Goal: Browse casually: Explore the website without a specific task or goal

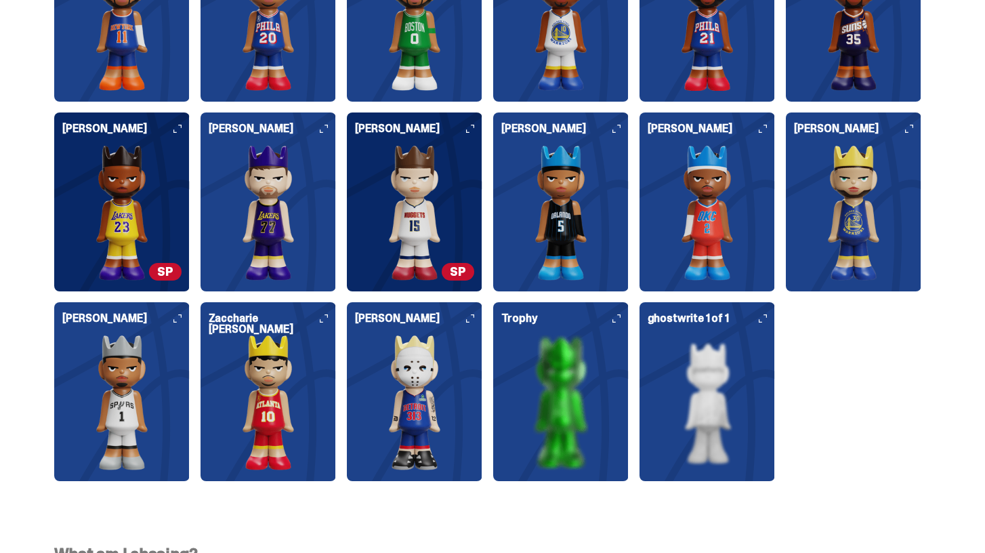
scroll to position [3709, 0]
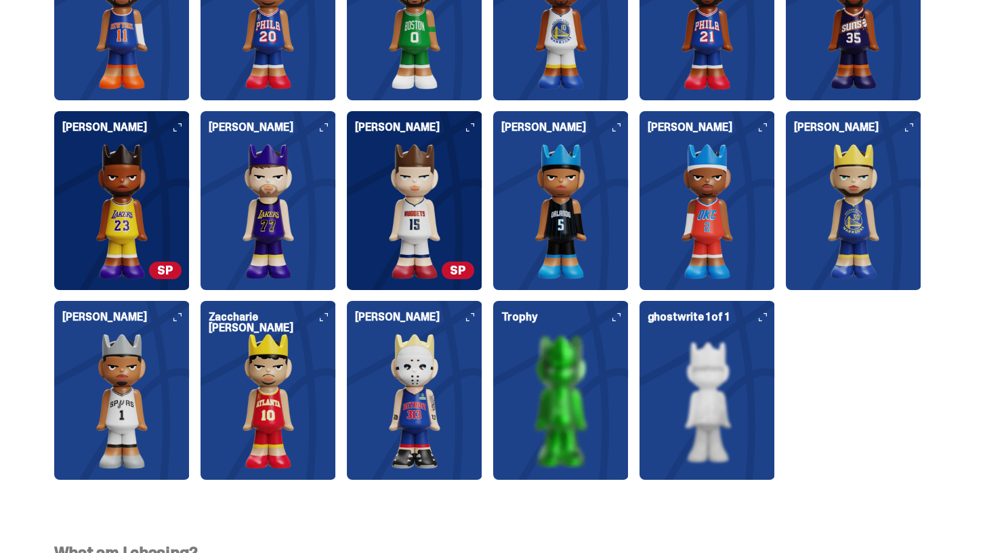
click at [695, 359] on img at bounding box center [707, 401] width 119 height 136
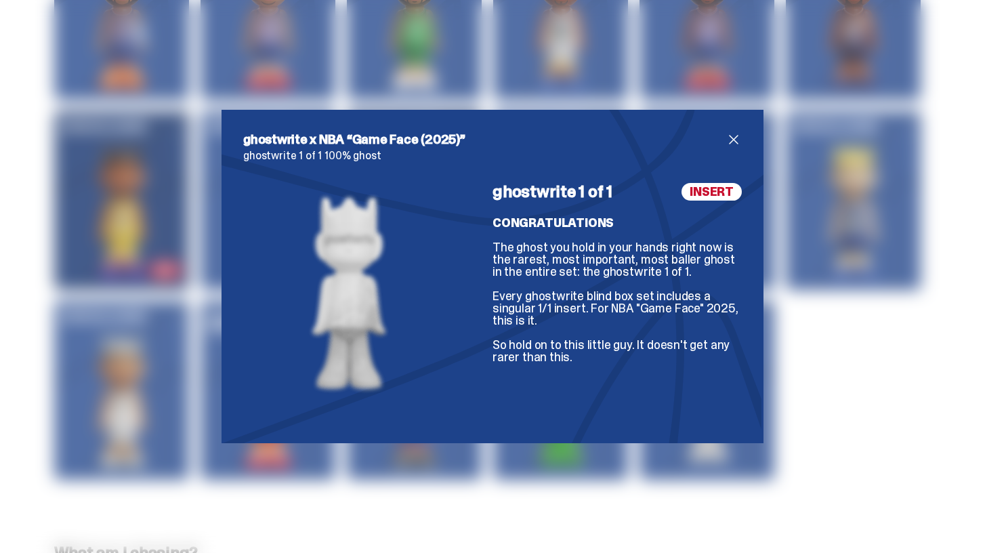
click at [736, 144] on span "close" at bounding box center [734, 139] width 16 height 16
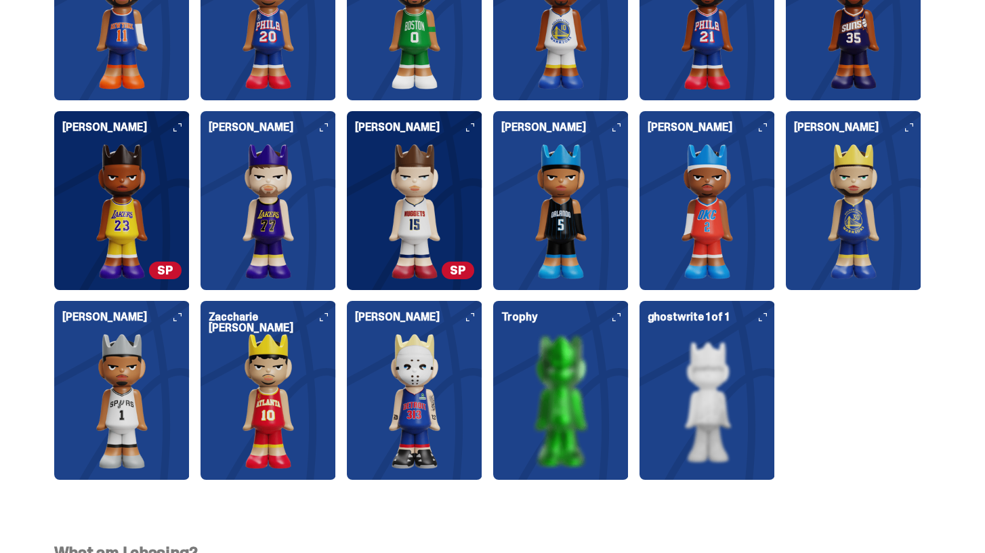
click at [598, 372] on img at bounding box center [560, 401] width 119 height 136
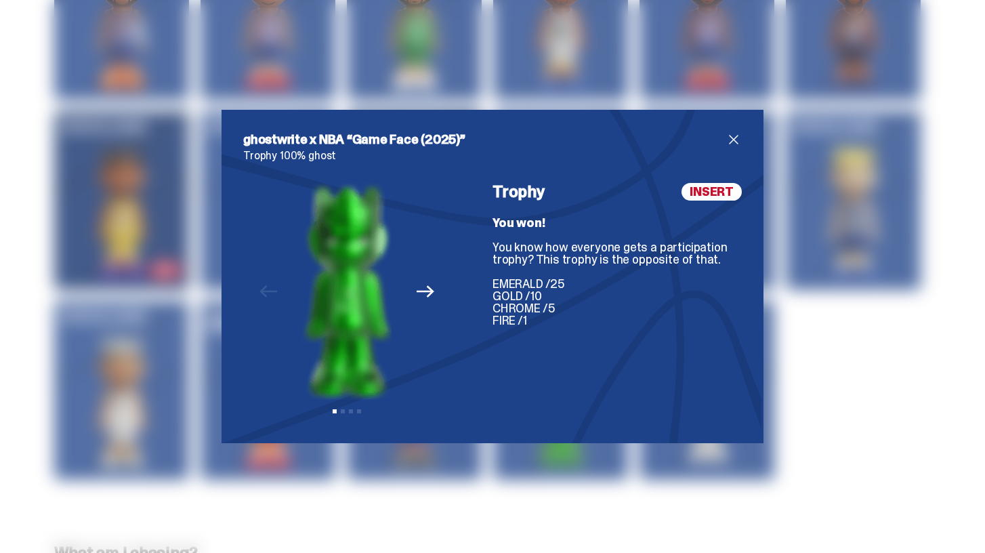
click at [732, 140] on span "close" at bounding box center [734, 139] width 16 height 16
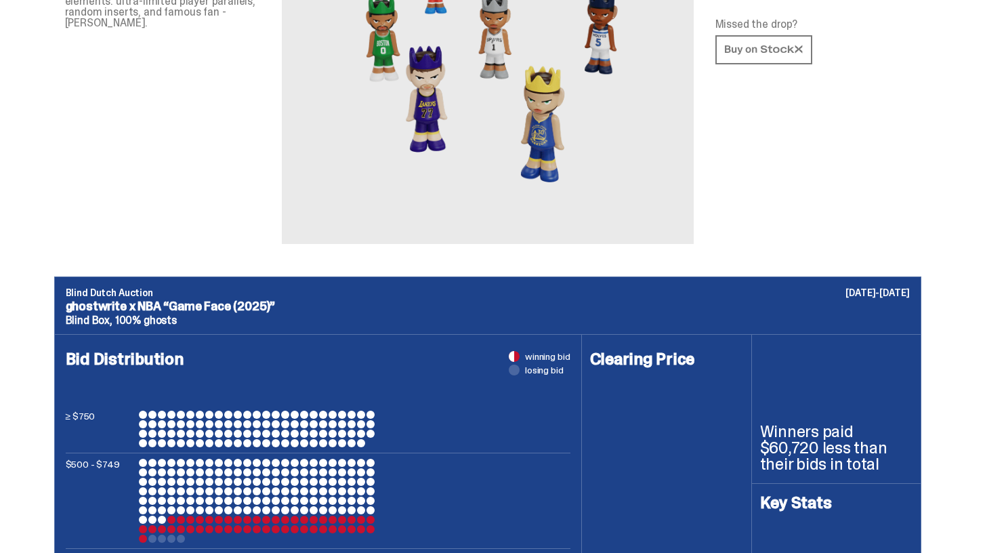
scroll to position [0, 0]
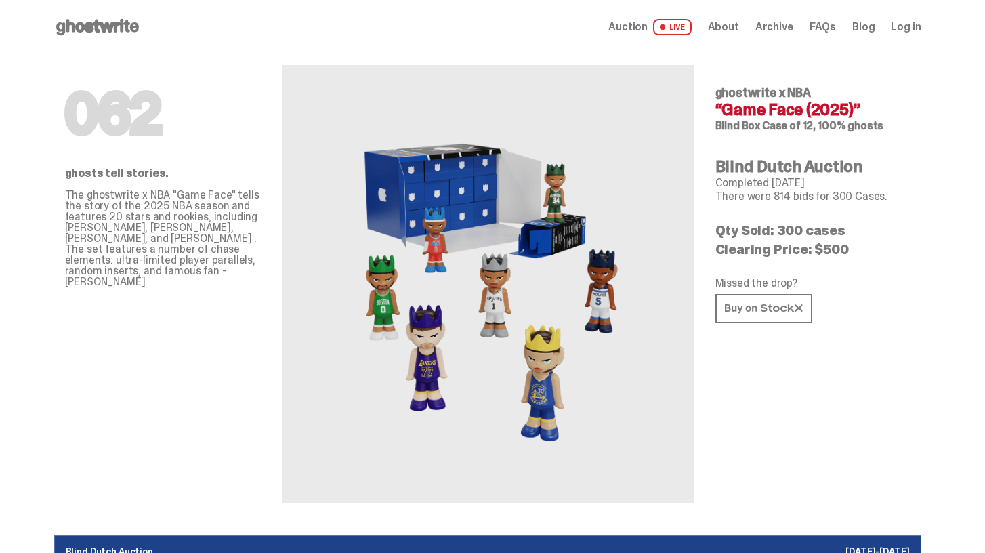
click at [739, 26] on span "About" at bounding box center [723, 27] width 31 height 11
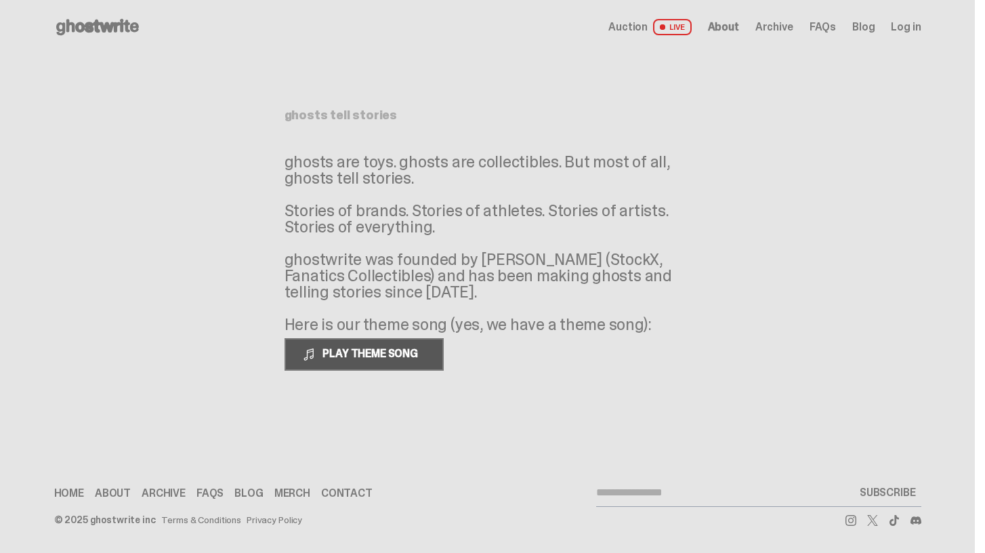
click at [400, 357] on span "PLAY THEME SONG" at bounding box center [371, 353] width 109 height 14
click at [407, 351] on span "PAUSE THEME SONG" at bounding box center [370, 353] width 107 height 14
click at [783, 28] on span "Archive" at bounding box center [774, 27] width 38 height 11
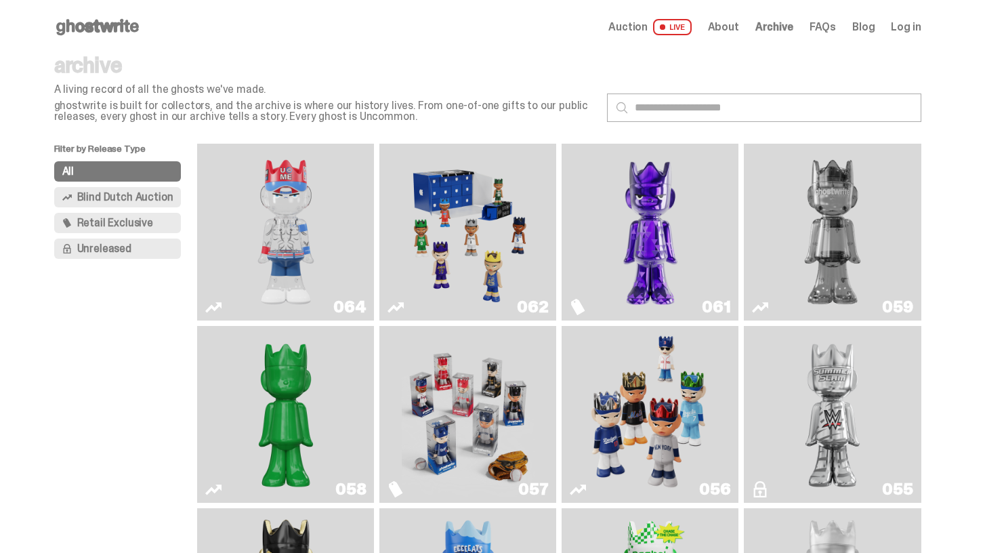
click at [337, 259] on img "You Can't See Me" at bounding box center [286, 232] width 133 height 166
